Goal: Task Accomplishment & Management: Manage account settings

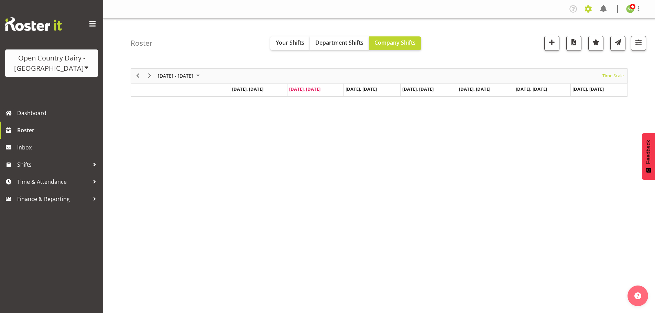
click at [587, 6] on span at bounding box center [587, 8] width 11 height 11
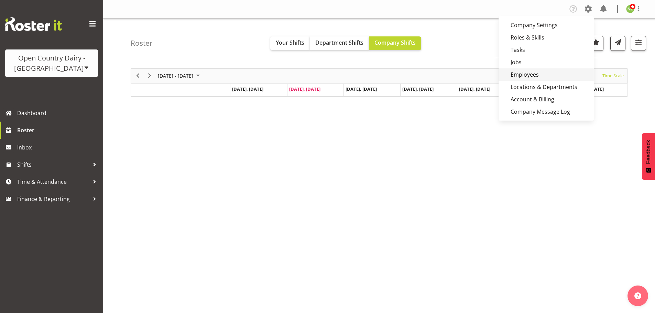
click at [546, 76] on link "Employees" at bounding box center [545, 74] width 95 height 12
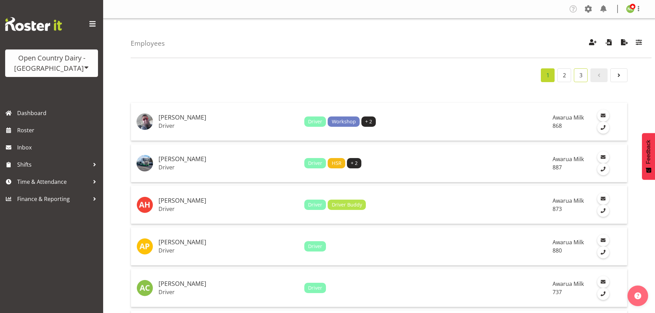
click at [580, 74] on link "3" at bounding box center [580, 75] width 14 height 14
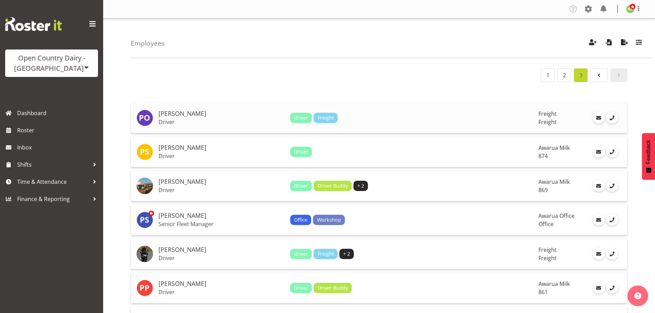
click at [210, 120] on p "Driver" at bounding box center [221, 122] width 126 height 7
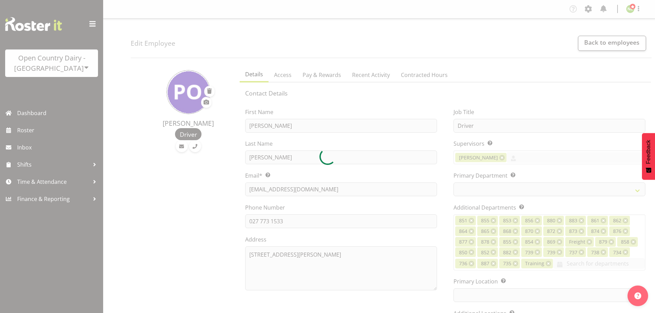
select select "TimelineWeek"
select select
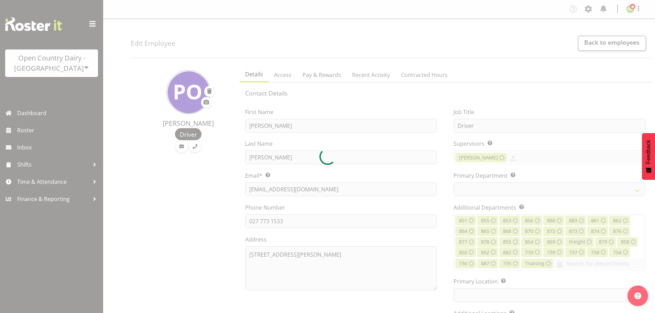
select select
select select "993"
click at [315, 188] on div at bounding box center [327, 156] width 655 height 313
select select "702"
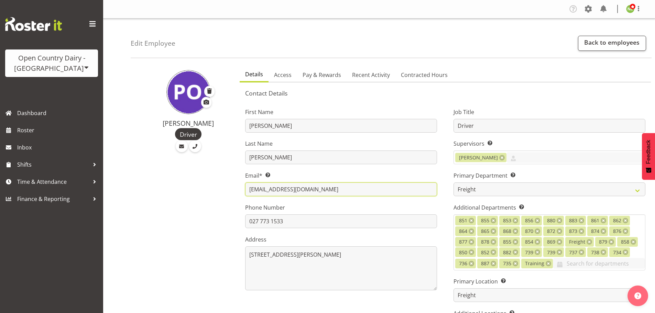
drag, startPoint x: 316, startPoint y: 189, endPoint x: 276, endPoint y: 192, distance: 40.0
click at [276, 192] on input "pj_oneill@bigpond.com" at bounding box center [341, 189] width 192 height 14
type input "pj_oneill@outlook.co.nz"
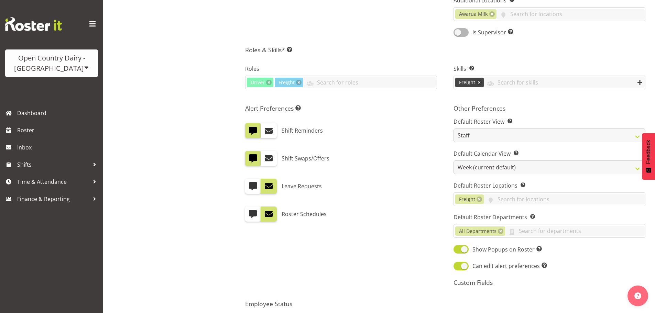
scroll to position [384, 0]
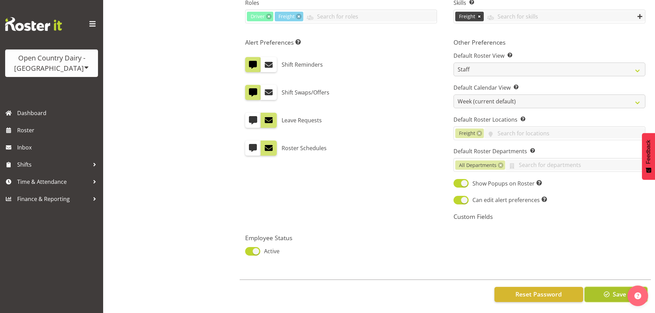
click at [607, 290] on span "button" at bounding box center [606, 294] width 9 height 9
